Goal: Task Accomplishment & Management: Use online tool/utility

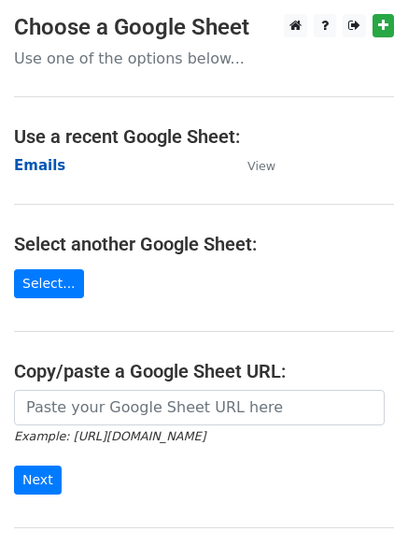
click at [43, 173] on strong "Emails" at bounding box center [39, 165] width 51 height 17
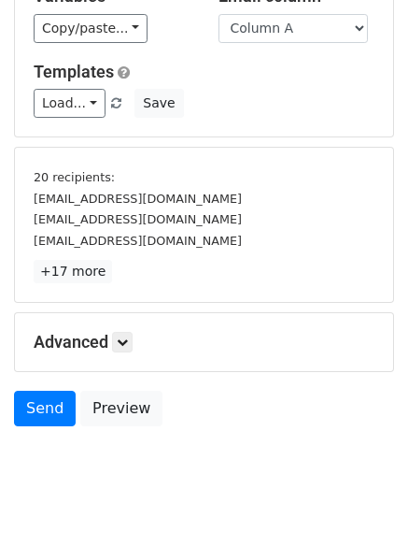
scroll to position [174, 0]
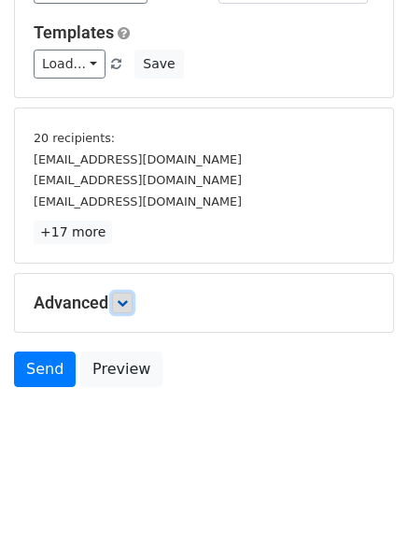
click at [128, 299] on icon at bounding box center [122, 302] width 11 height 11
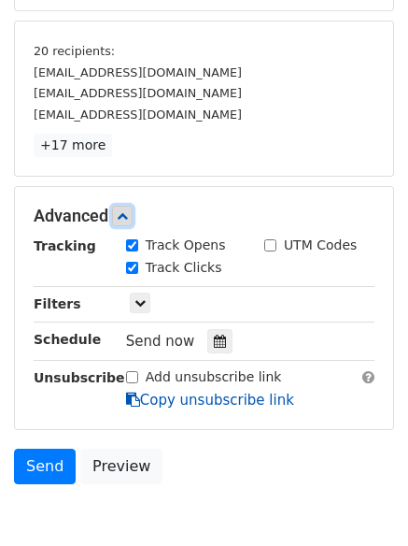
scroll to position [343, 0]
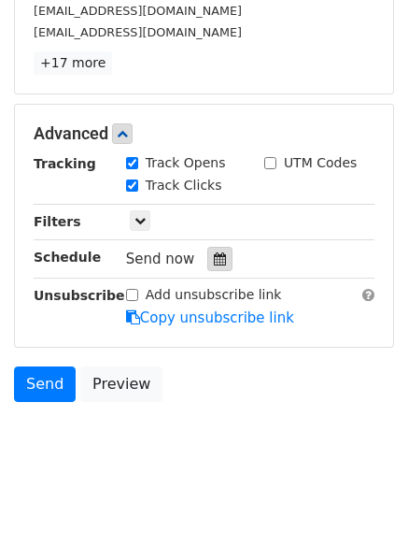
click at [220, 264] on div at bounding box center [219, 259] width 25 height 24
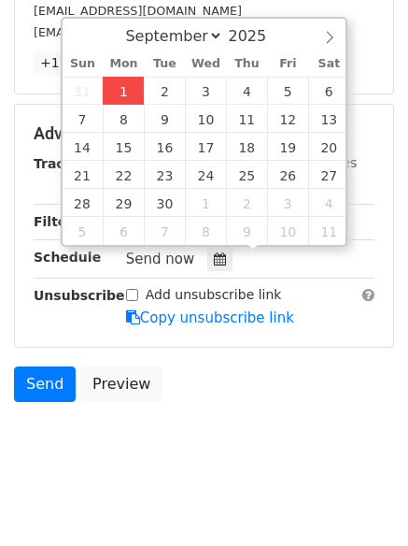
type input "2025-09-01 12:00"
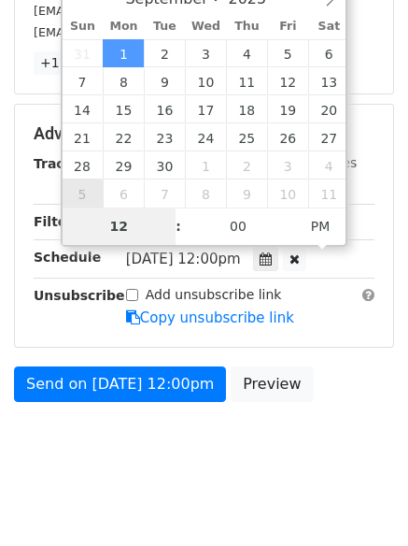
scroll to position [289, 0]
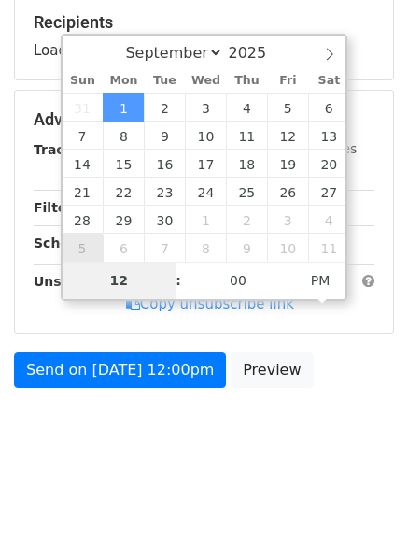
type input "4"
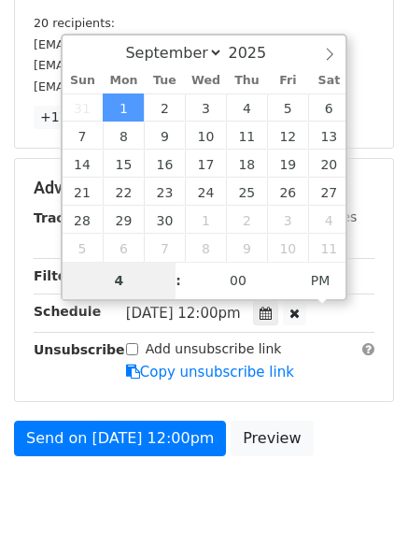
scroll to position [343, 0]
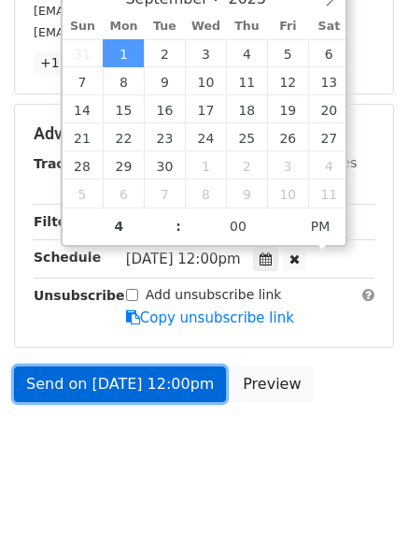
type input "2025-09-01 16:00"
click at [107, 388] on link "Send on Sep 1 at 12:00pm" at bounding box center [120, 384] width 212 height 36
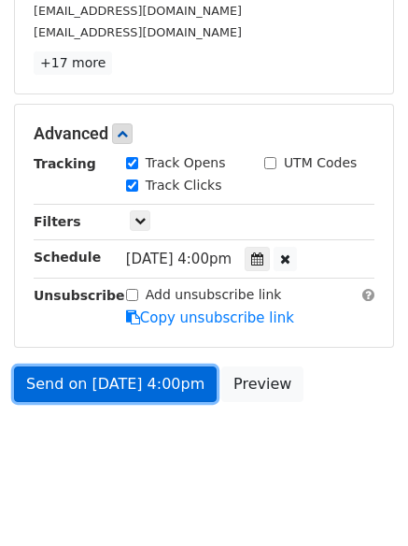
click at [107, 388] on link "Send on Sep 1 at 4:00pm" at bounding box center [115, 384] width 203 height 36
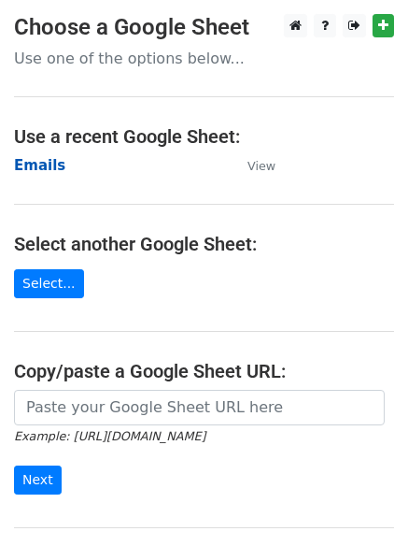
click at [37, 172] on strong "Emails" at bounding box center [39, 165] width 51 height 17
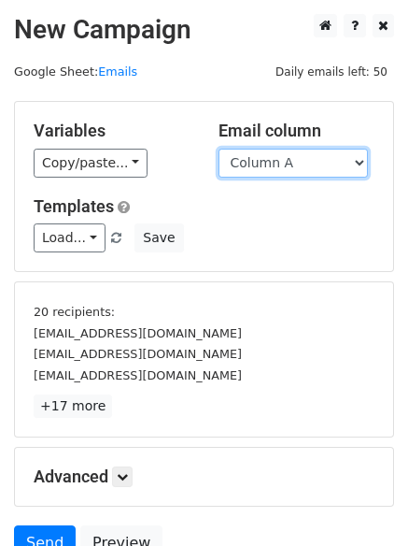
click at [264, 168] on select "Column A Column B Column C Column D Column E" at bounding box center [294, 163] width 150 height 29
select select "Column B"
click at [219, 149] on select "Column A Column B Column C Column D Column E" at bounding box center [294, 163] width 150 height 29
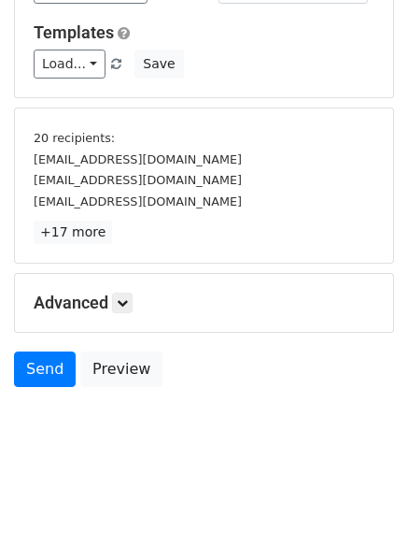
click at [115, 301] on h5 "Advanced" at bounding box center [204, 302] width 341 height 21
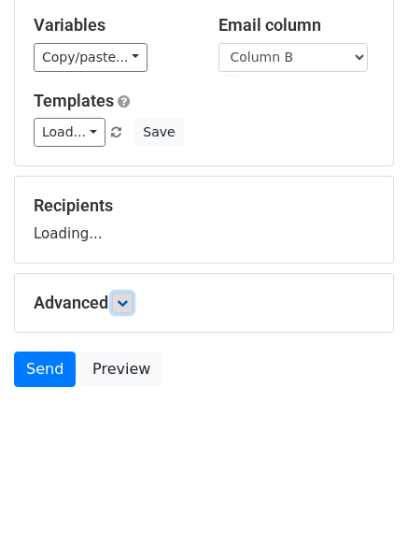
click at [127, 299] on icon at bounding box center [122, 302] width 11 height 11
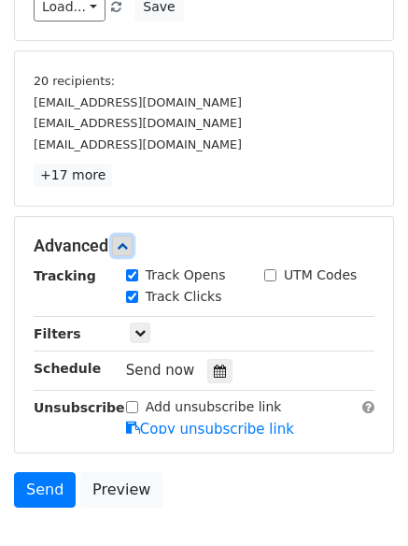
scroll to position [337, 0]
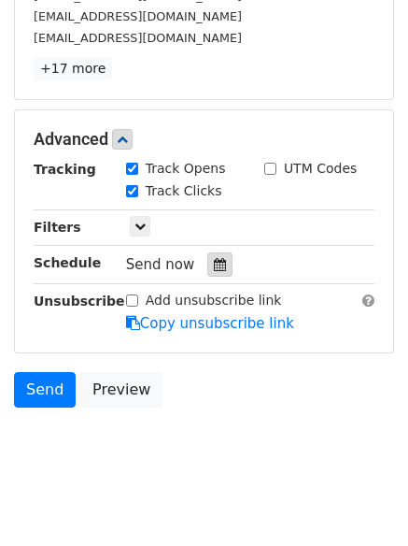
click at [214, 265] on icon at bounding box center [220, 264] width 12 height 13
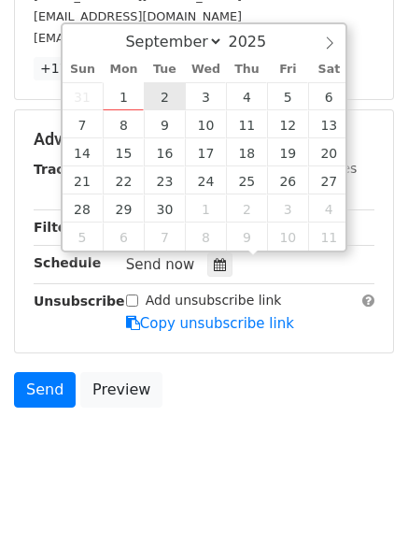
type input "2025-09-02 12:00"
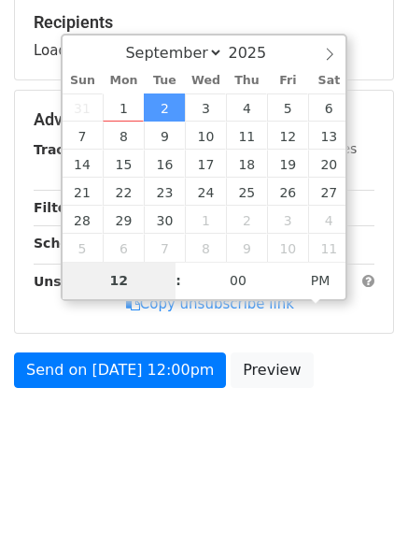
type input "5"
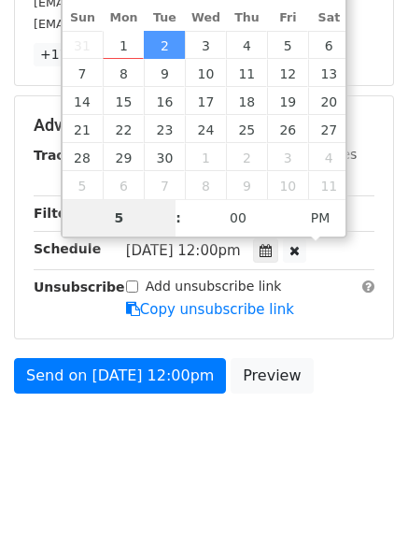
scroll to position [357, 0]
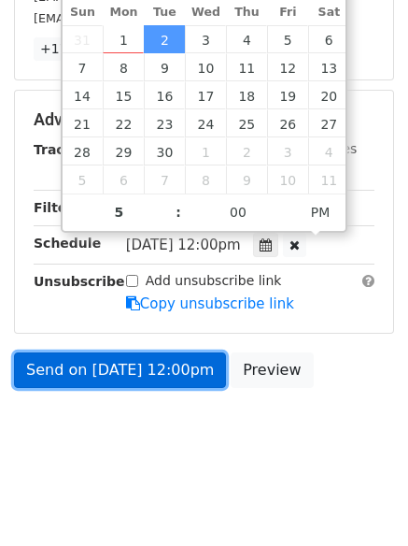
type input "2025-09-02 17:00"
click at [110, 367] on link "Send on Sep 2 at 12:00pm" at bounding box center [120, 370] width 212 height 36
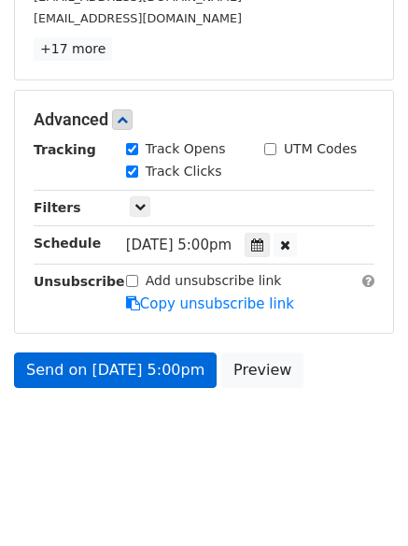
scroll to position [289, 0]
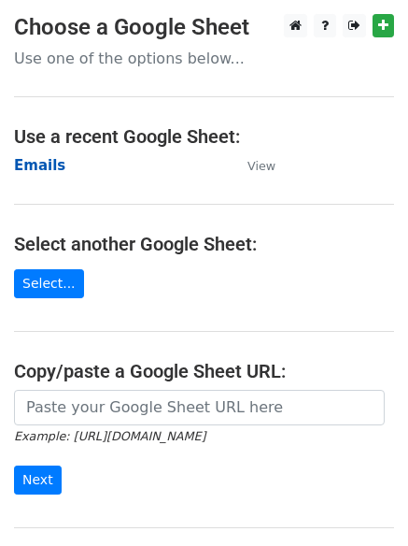
click at [20, 163] on strong "Emails" at bounding box center [39, 165] width 51 height 17
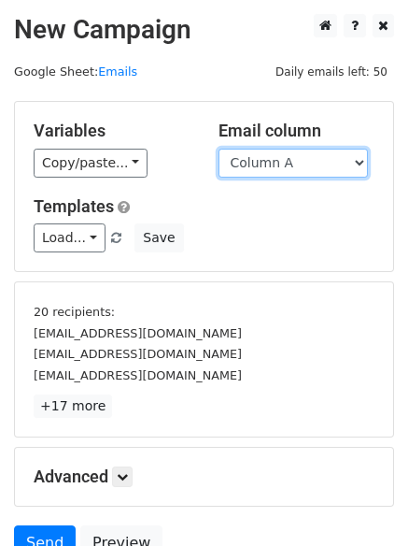
click at [268, 170] on select "Column A Column B Column C Column D Column E" at bounding box center [294, 163] width 150 height 29
select select "Column C"
click at [219, 149] on select "Column A Column B Column C Column D Column E" at bounding box center [294, 163] width 150 height 29
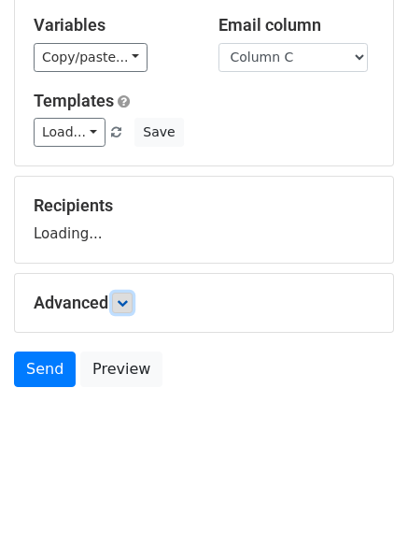
click at [132, 306] on link at bounding box center [122, 302] width 21 height 21
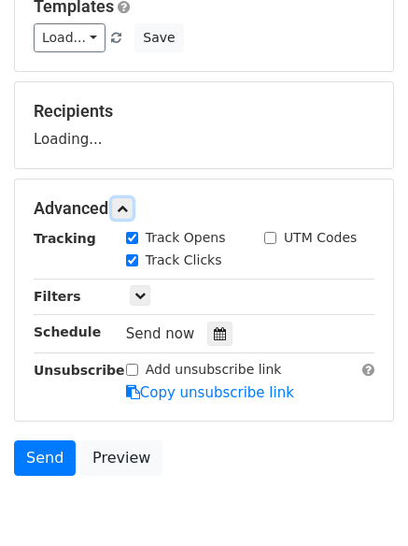
scroll to position [287, 0]
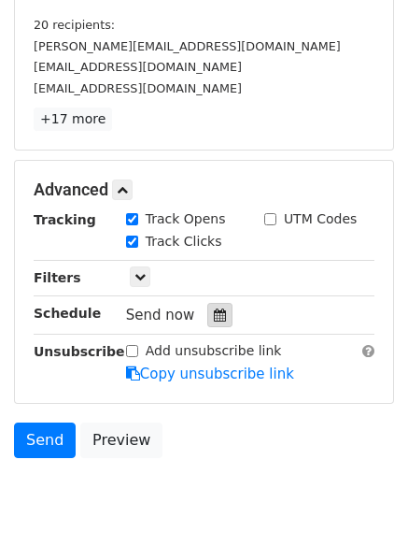
click at [216, 315] on icon at bounding box center [220, 314] width 12 height 13
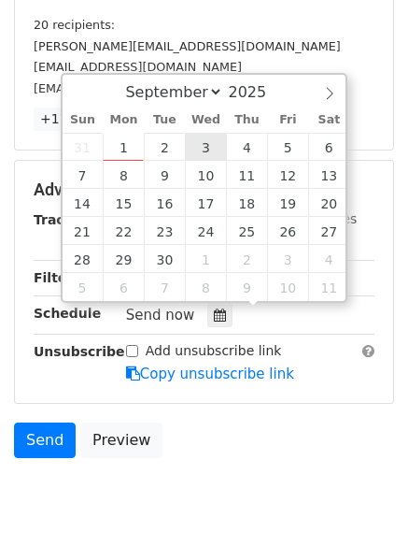
type input "2025-09-03 12:00"
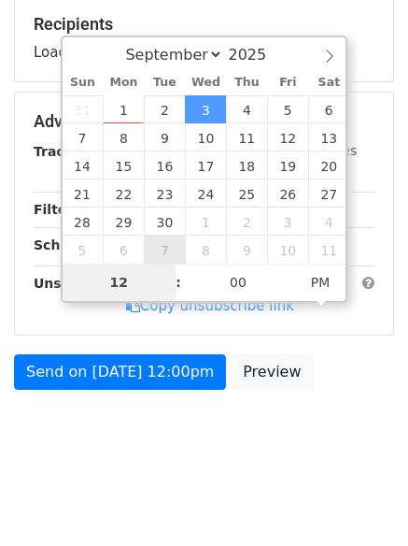
type input "6"
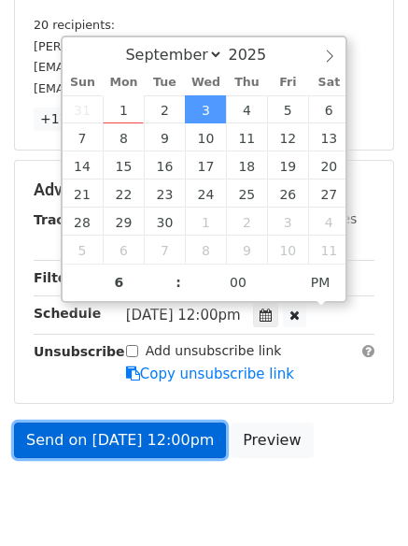
type input "2025-09-03 18:00"
click at [126, 424] on link "Send on Sep 3 at 12:00pm" at bounding box center [120, 440] width 212 height 36
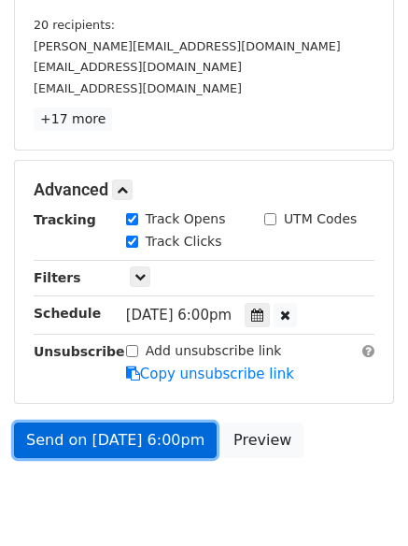
click at [129, 447] on link "Send on Sep 3 at 6:00pm" at bounding box center [115, 440] width 203 height 36
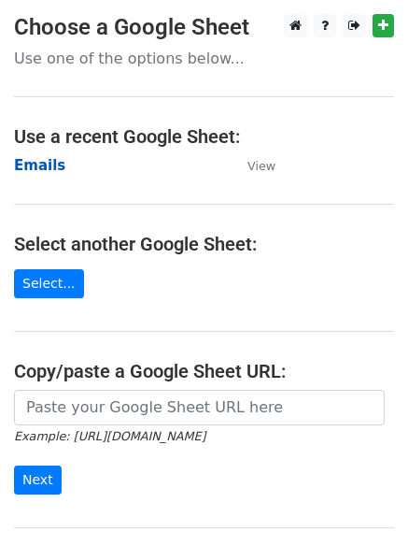
click at [21, 166] on strong "Emails" at bounding box center [39, 165] width 51 height 17
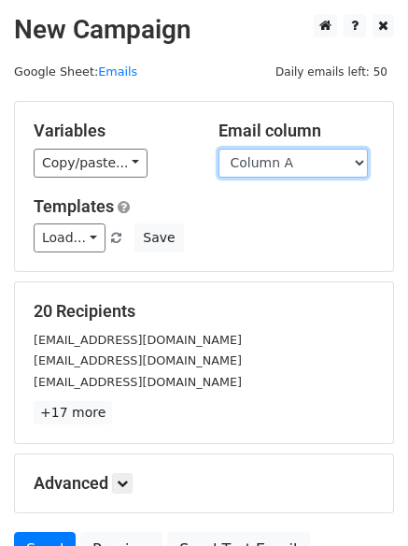
click at [268, 169] on select "Column A Column B Column C Column D Column E" at bounding box center [294, 163] width 150 height 29
select select "Column D"
click at [219, 149] on select "Column A Column B Column C Column D Column E" at bounding box center [294, 163] width 150 height 29
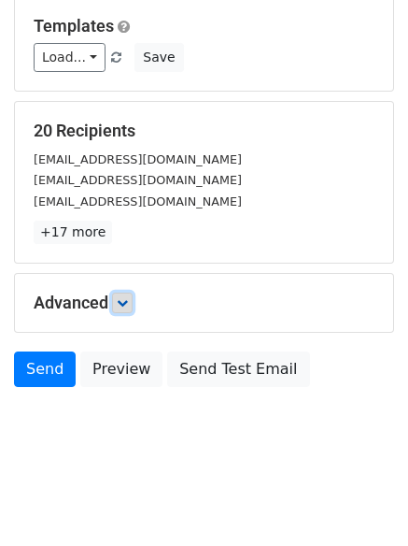
click at [127, 297] on icon at bounding box center [122, 302] width 11 height 11
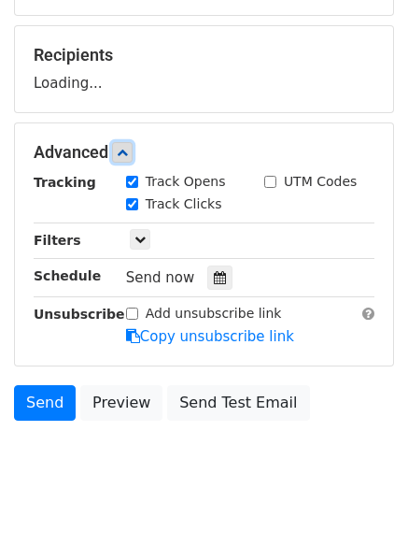
scroll to position [281, 0]
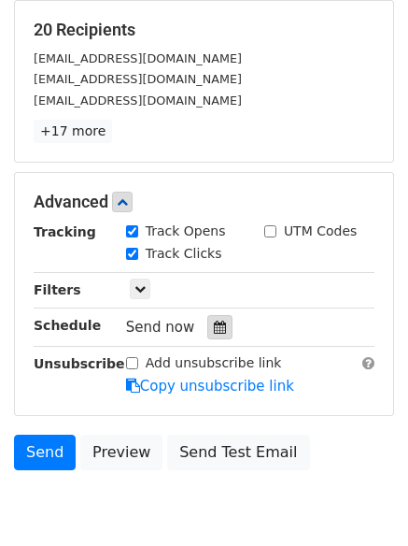
click at [221, 321] on div at bounding box center [219, 327] width 25 height 24
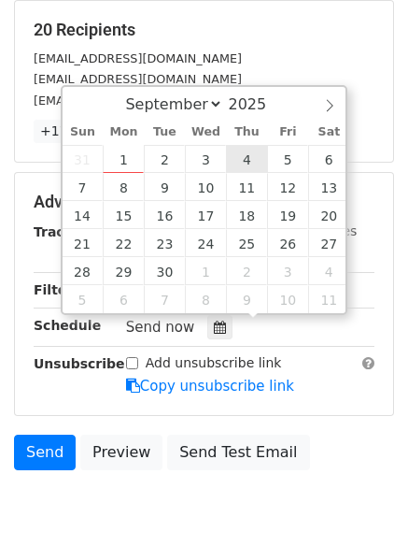
type input "2025-09-04 12:00"
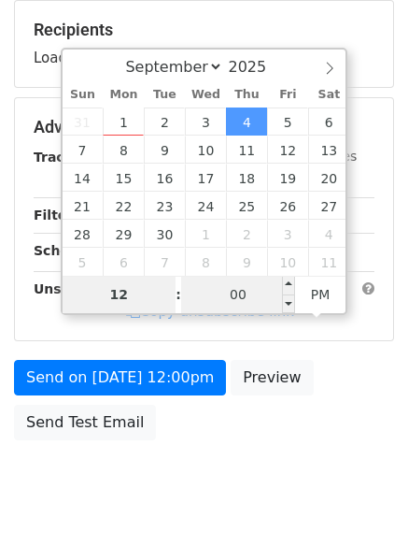
type input "7"
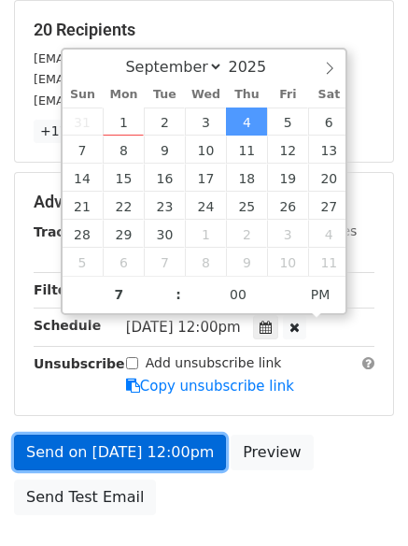
type input "2025-09-04 19:00"
click at [144, 450] on link "Send on Sep 4 at 12:00pm" at bounding box center [120, 452] width 212 height 36
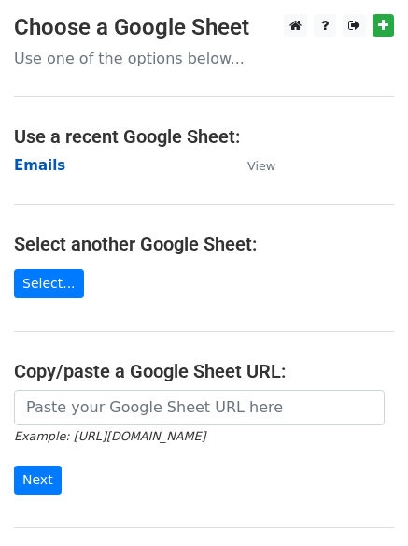
click at [30, 157] on strong "Emails" at bounding box center [39, 165] width 51 height 17
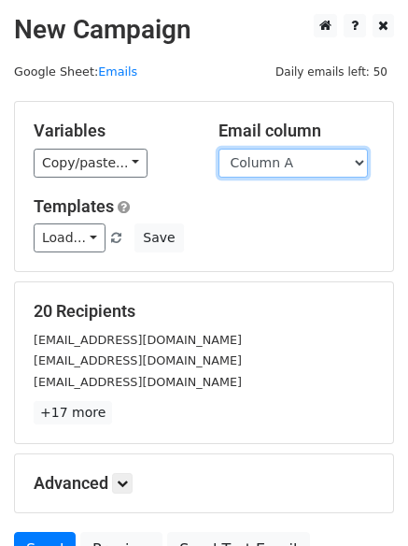
click at [282, 164] on select "Column A Column B Column C Column D Column E" at bounding box center [294, 163] width 150 height 29
select select "Column E"
click at [219, 149] on select "Column A Column B Column C Column D Column E" at bounding box center [294, 163] width 150 height 29
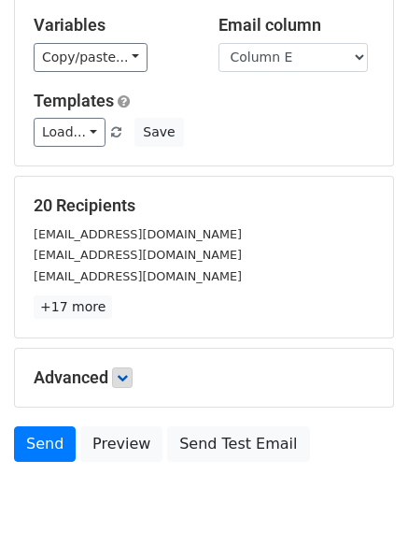
click at [117, 367] on h5 "Advanced" at bounding box center [204, 377] width 341 height 21
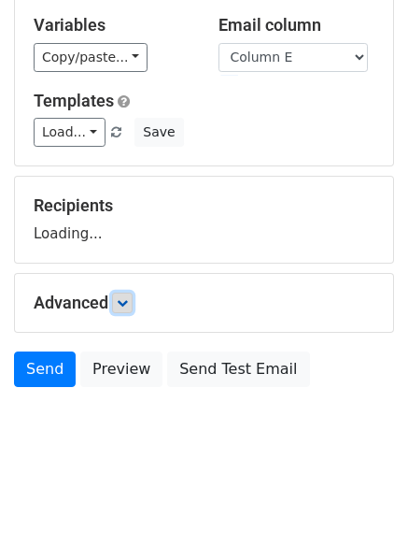
click at [121, 306] on icon at bounding box center [122, 302] width 11 height 11
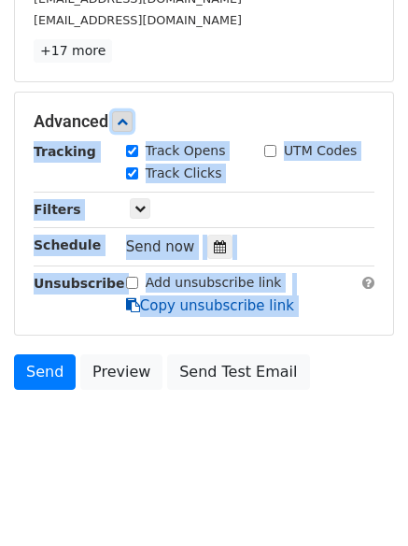
scroll to position [363, 0]
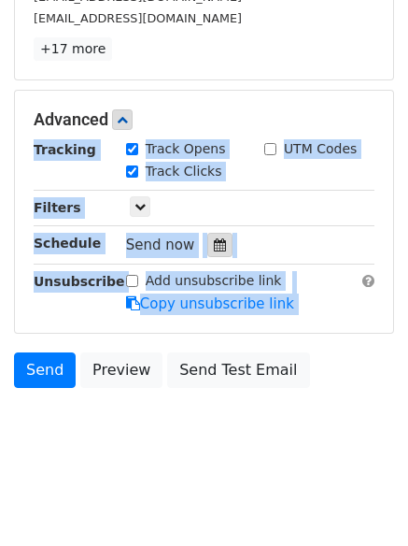
click at [214, 238] on icon at bounding box center [220, 244] width 12 height 13
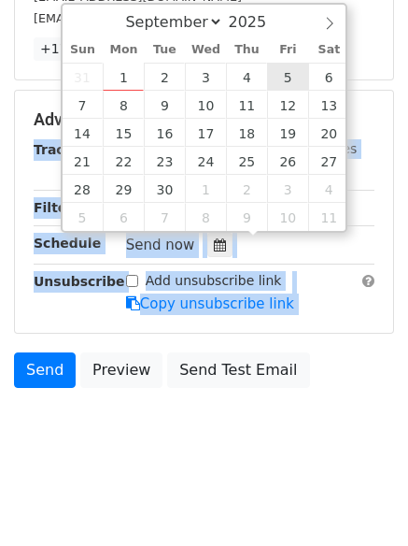
type input "[DATE] 12:00"
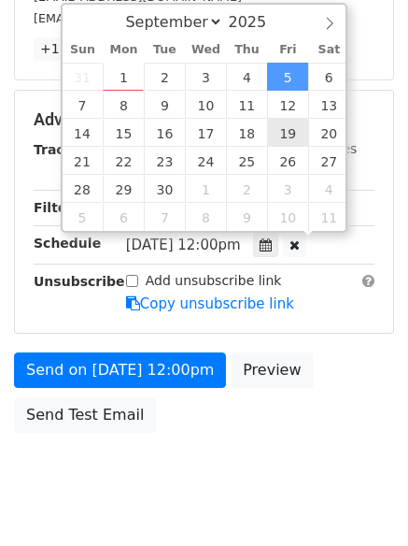
scroll to position [1, 0]
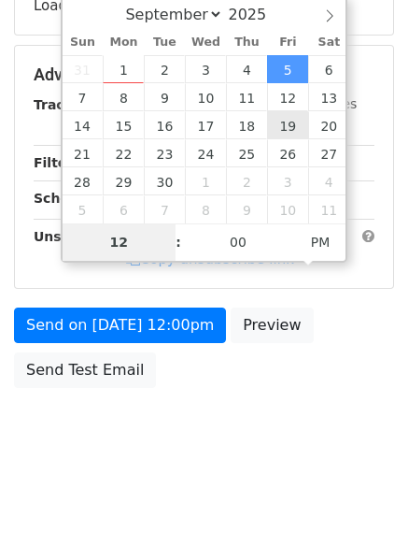
type input "8"
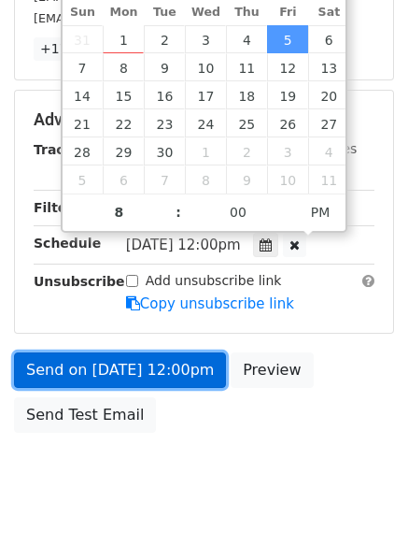
type input "[DATE] 20:00"
click at [114, 370] on link "Send on [DATE] 12:00pm" at bounding box center [120, 370] width 212 height 36
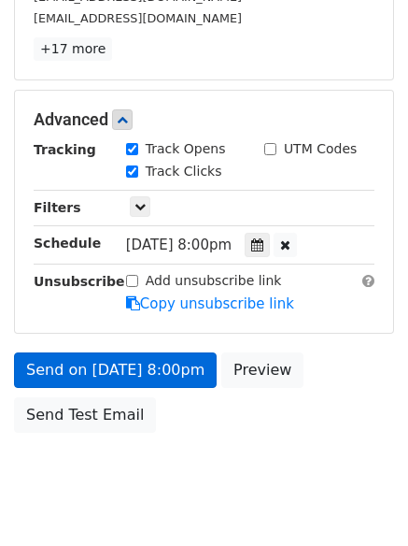
scroll to position [334, 0]
